Goal: Task Accomplishment & Management: Complete application form

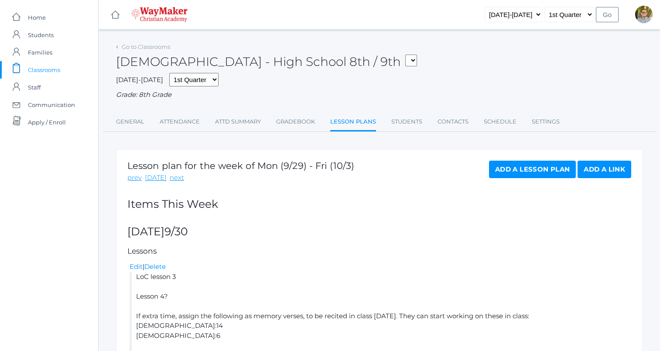
scroll to position [59, 0]
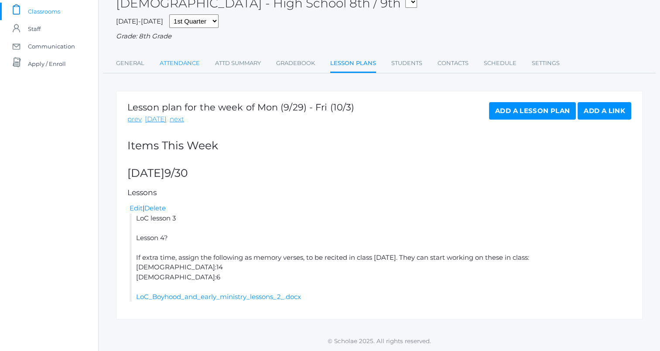
click at [189, 60] on link "Attendance" at bounding box center [180, 63] width 40 height 17
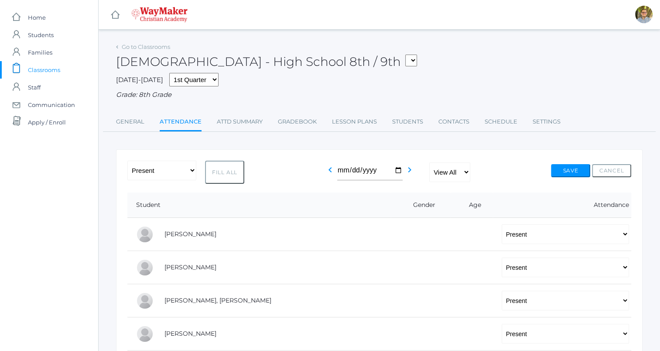
scroll to position [299, 0]
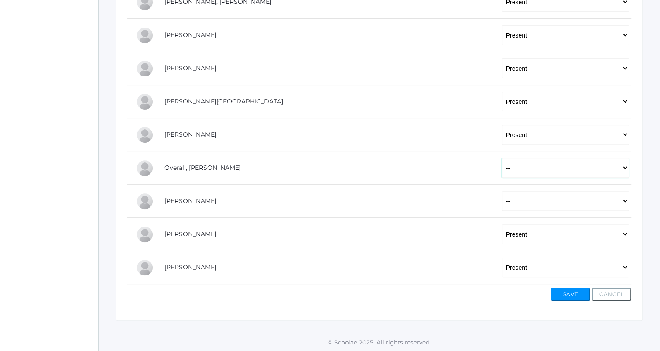
click at [502, 172] on select "-- Present Tardy Excused Tardy Unexcused Absent Excused Absent Unexcused" at bounding box center [565, 168] width 127 height 20
select select "TE"
click at [502, 158] on select "-- Present Tardy Excused Tardy Unexcused Absent Excused Absent Unexcused" at bounding box center [565, 168] width 127 height 20
click at [502, 197] on select "-- Present Tardy Excused Tardy Unexcused Absent Excused Absent Unexcused" at bounding box center [565, 201] width 127 height 20
select select "TE"
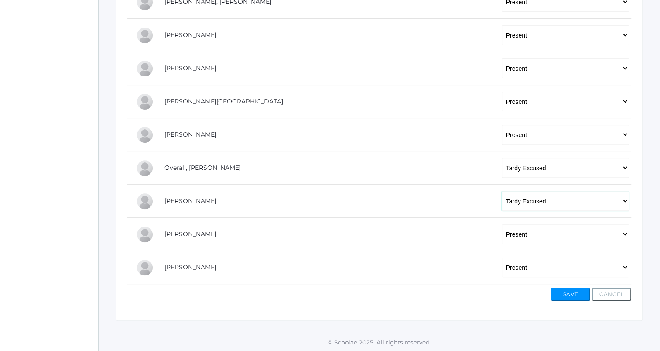
click at [502, 191] on select "-- Present Tardy Excused Tardy Unexcused Absent Excused Absent Unexcused" at bounding box center [565, 201] width 127 height 20
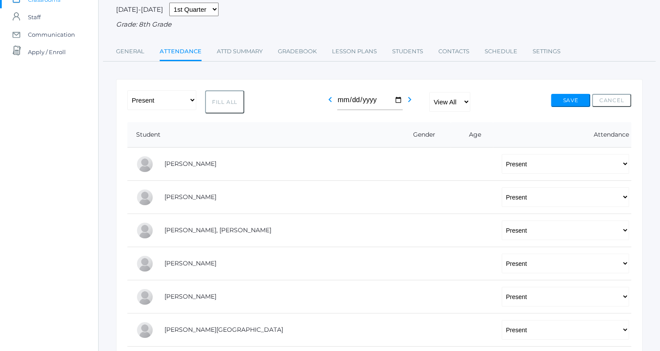
scroll to position [67, 0]
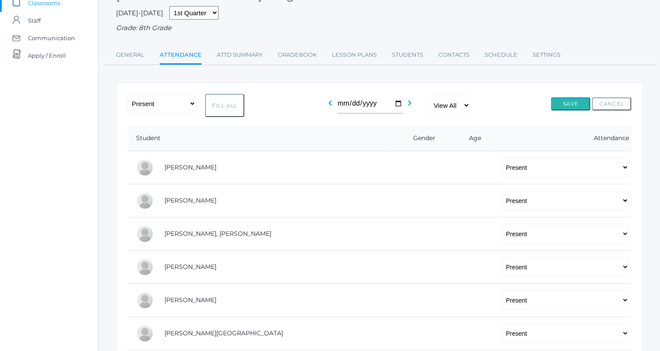
click at [575, 104] on button "Save" at bounding box center [570, 103] width 39 height 13
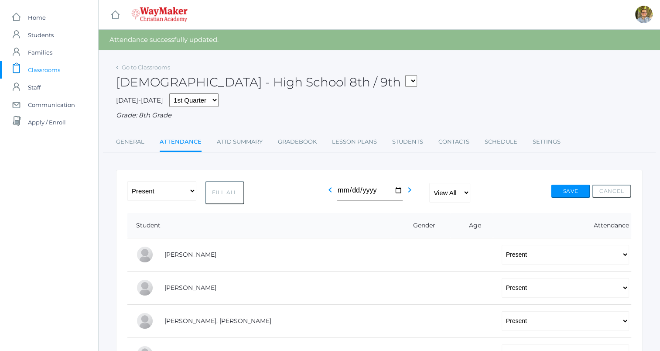
click at [56, 72] on span "Classrooms" at bounding box center [44, 69] width 32 height 17
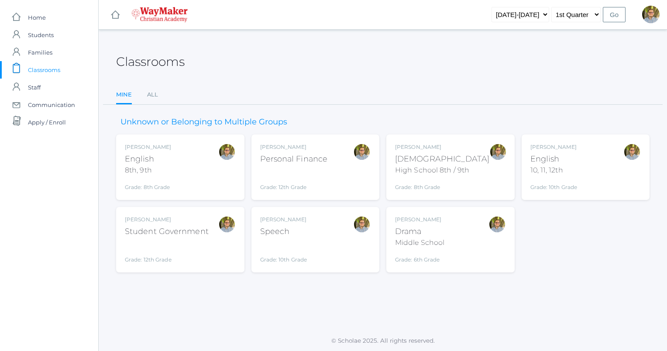
click at [192, 171] on div "[PERSON_NAME] [DEMOGRAPHIC_DATA] 8th, 9th Grade: 8th Grade 08ENGLISH" at bounding box center [180, 167] width 111 height 48
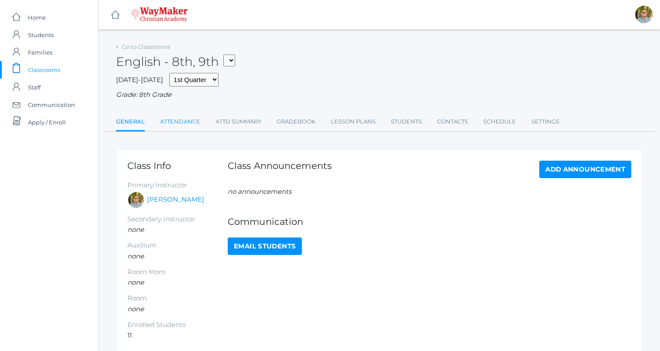
click at [176, 124] on link "Attendance" at bounding box center [180, 121] width 40 height 17
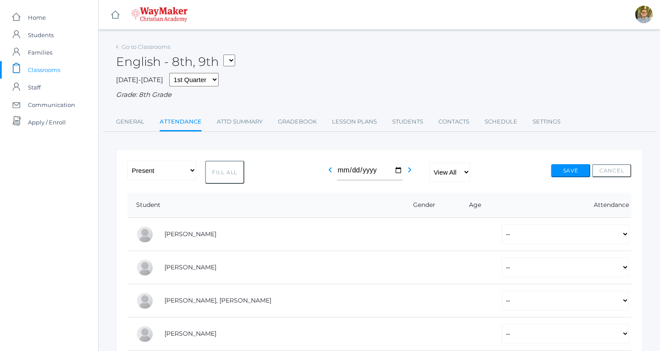
click at [223, 175] on button "Fill All" at bounding box center [224, 172] width 39 height 23
select select "P"
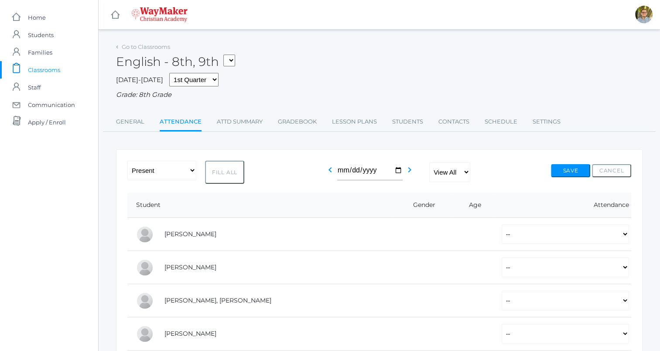
select select "P"
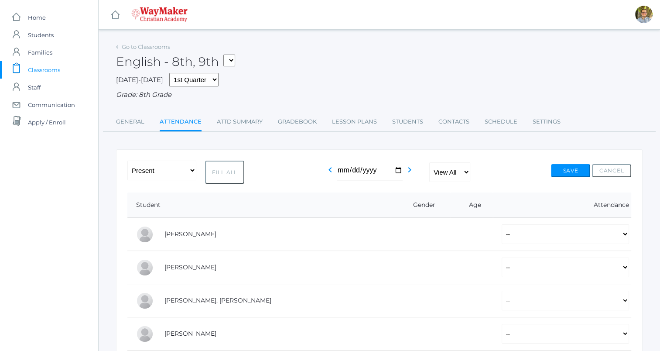
select select "P"
click at [566, 172] on button "Save" at bounding box center [570, 170] width 39 height 13
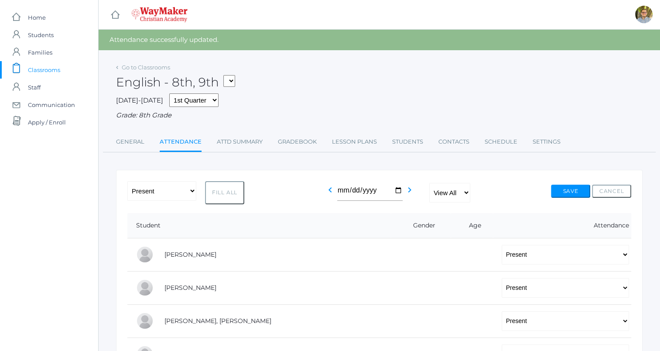
click at [51, 72] on span "Classrooms" at bounding box center [44, 69] width 32 height 17
